Goal: Task Accomplishment & Management: Manage account settings

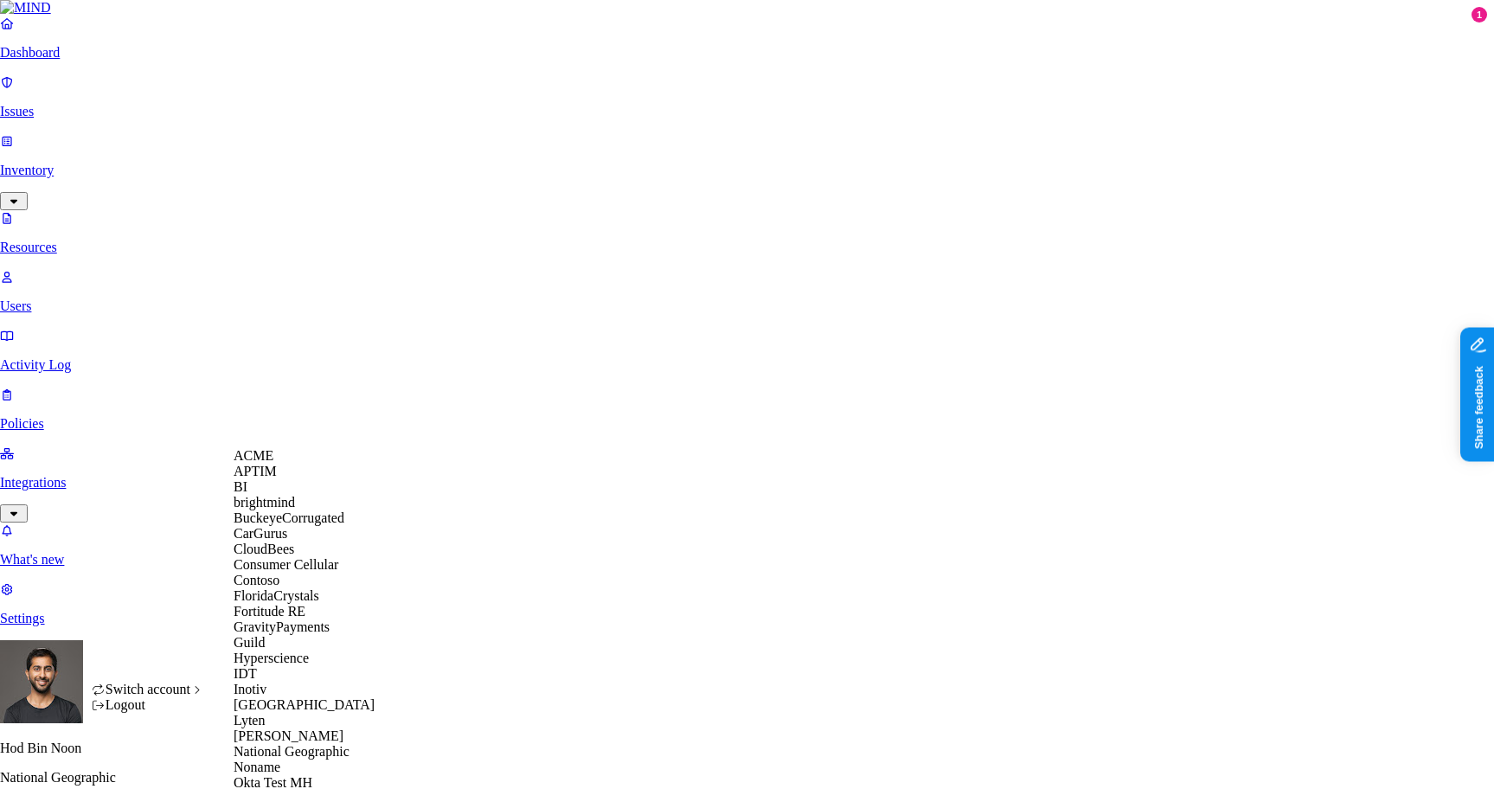
click at [279, 587] on span "Contoso" at bounding box center [257, 580] width 46 height 15
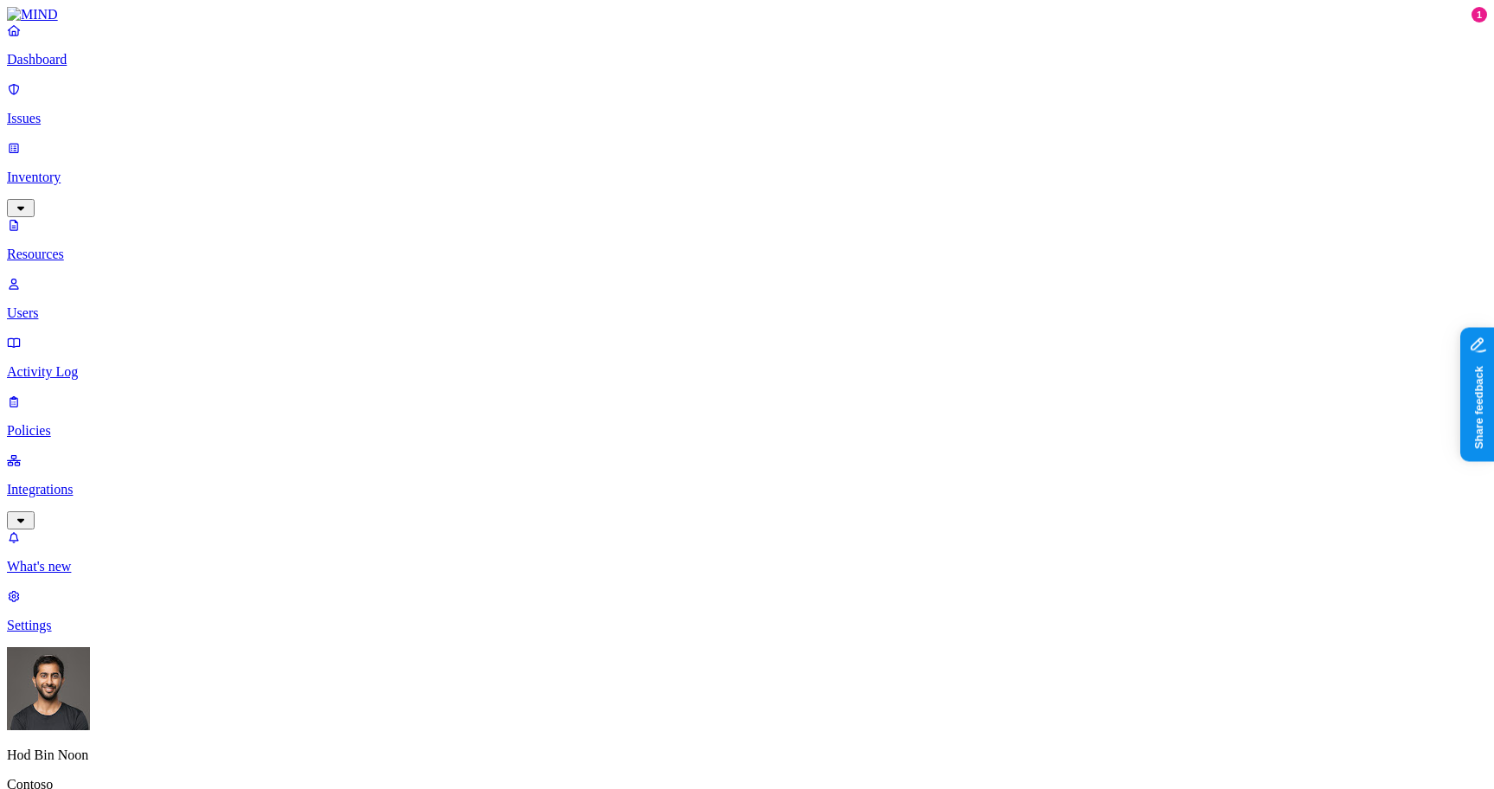
click at [70, 423] on p "Policies" at bounding box center [747, 431] width 1480 height 16
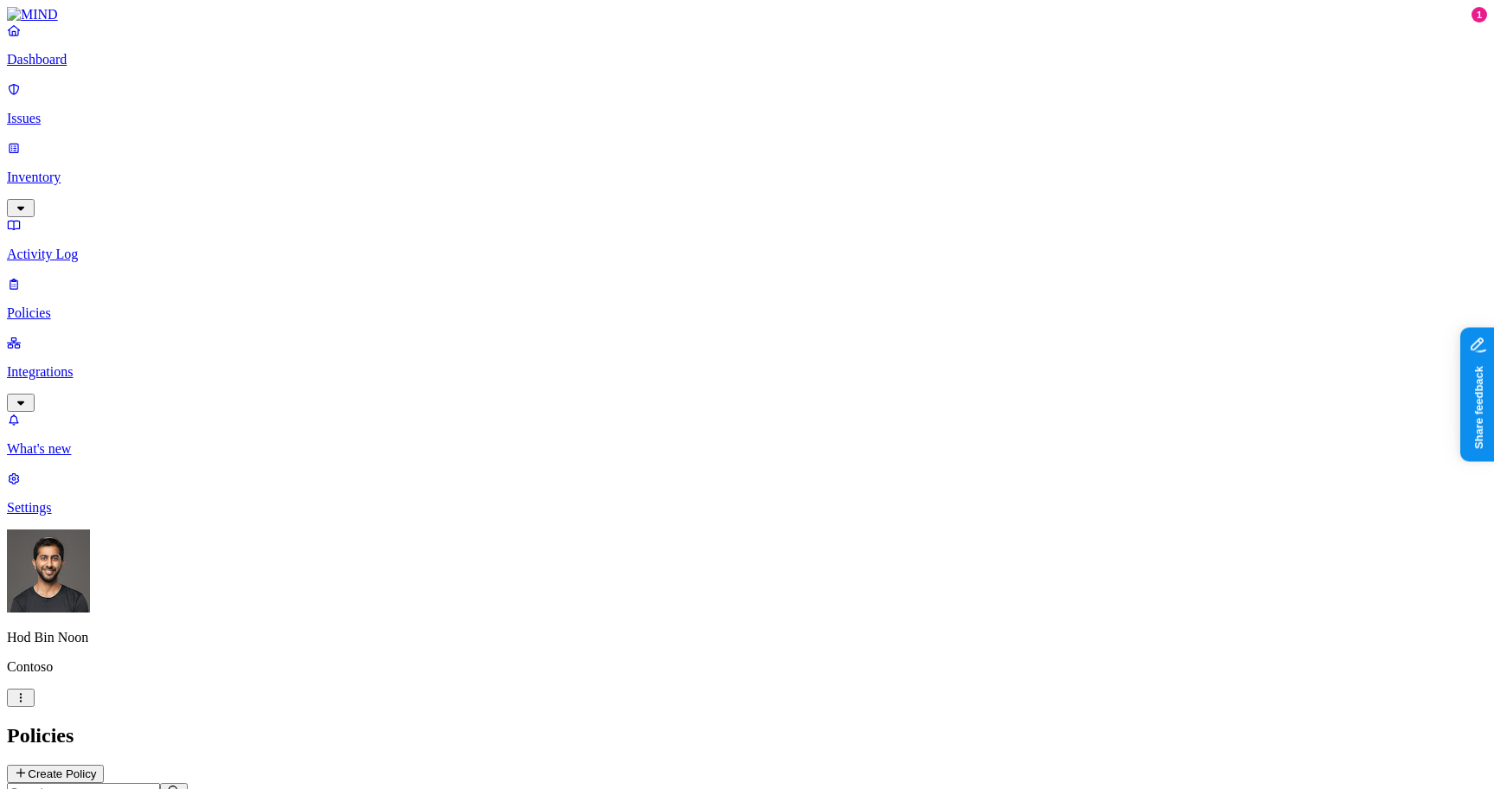
click at [385, 149] on div "Endpoint" at bounding box center [385, 164] width 0 height 31
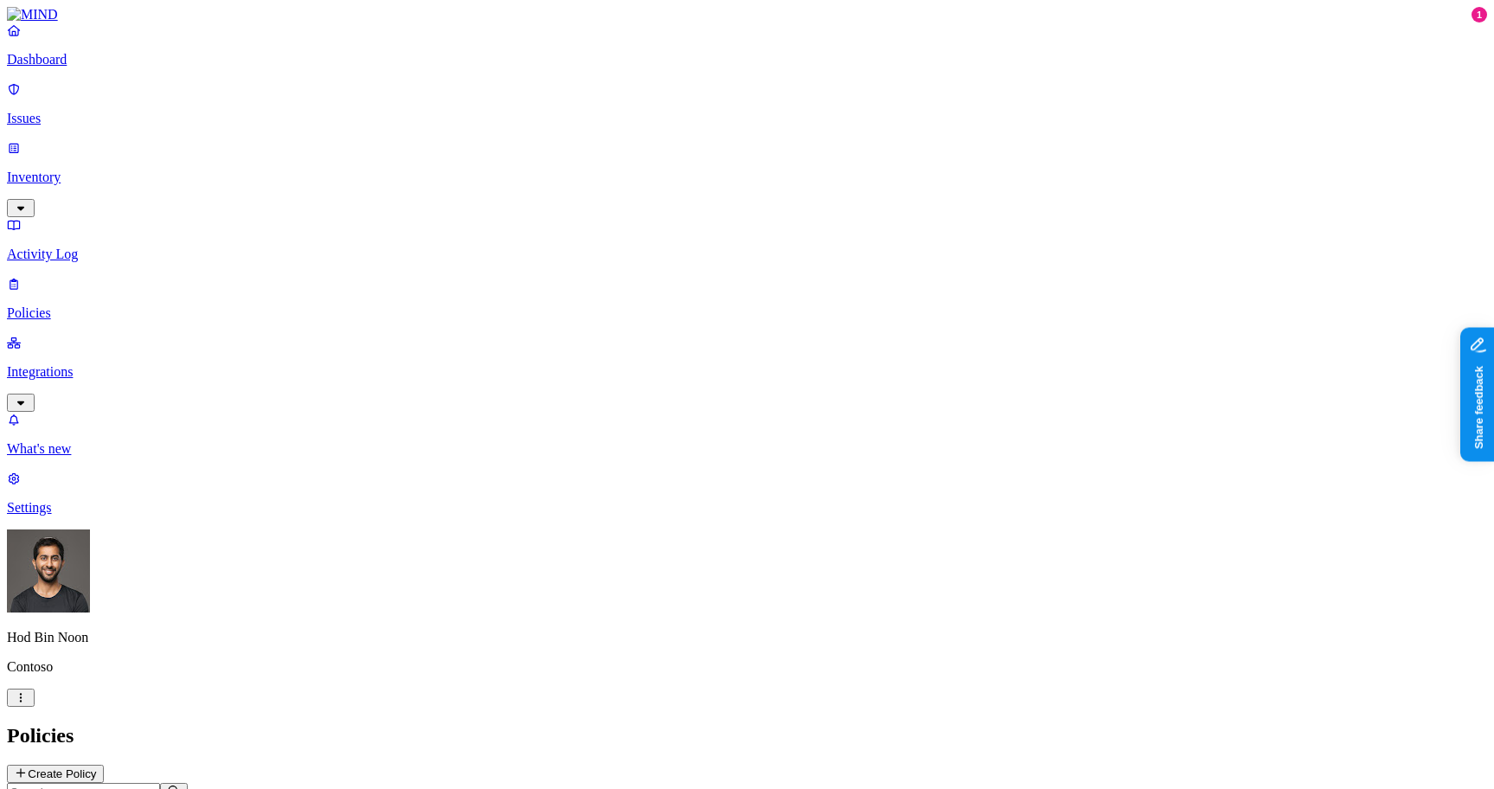
click at [424, 724] on div "Policies Create Policy" at bounding box center [747, 753] width 1480 height 59
click at [413, 167] on span "Endpoint" at bounding box center [410, 174] width 51 height 15
click at [385, 87] on div "Cloud" at bounding box center [385, 110] width 0 height 47
